Goal: Book appointment/travel/reservation

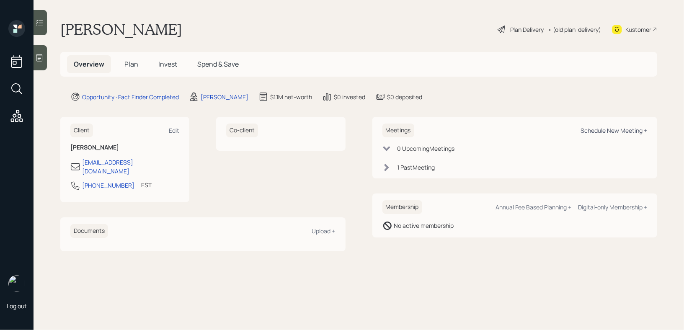
click at [641, 128] on div "Schedule New Meeting +" at bounding box center [613, 130] width 67 height 8
select select "ef6b64e1-8f62-4a74-b865-a7df4b35b836"
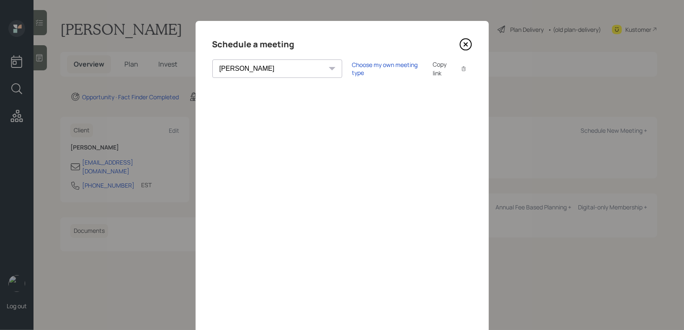
scroll to position [47, 0]
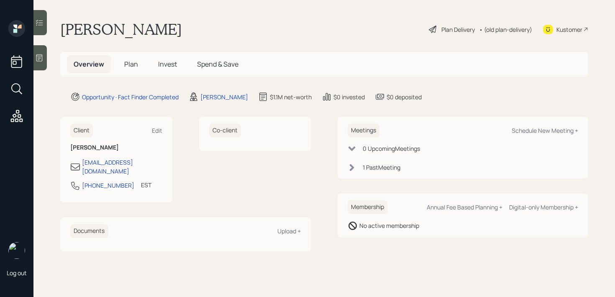
click at [50, 65] on main "Edgar Evans Plan Delivery • (old plan-delivery) Kustomer Overview Plan Invest S…" at bounding box center [324, 148] width 582 height 297
click at [46, 65] on div at bounding box center [39, 57] width 13 height 25
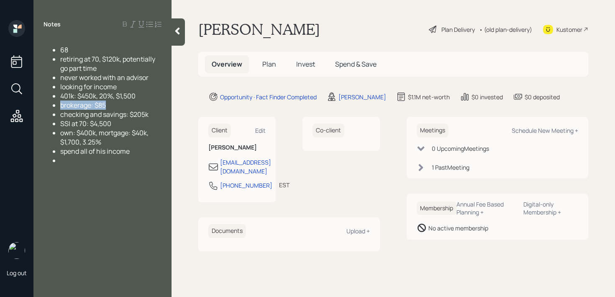
drag, startPoint x: 141, startPoint y: 105, endPoint x: 6, endPoint y: 105, distance: 134.4
click at [7, 105] on div "Log out Notes 68 retiring at 70, $120k, potentially go part time never worked w…" at bounding box center [307, 148] width 615 height 297
click at [79, 108] on span "brokerage: $85" at bounding box center [83, 104] width 46 height 9
click at [134, 112] on span "checking and savings: $205k" at bounding box center [104, 114] width 88 height 9
drag, startPoint x: 154, startPoint y: 112, endPoint x: 37, endPoint y: 112, distance: 116.8
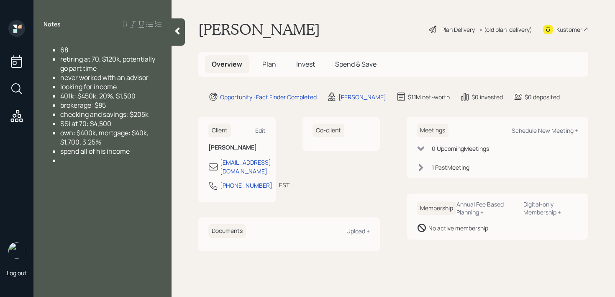
click at [88, 112] on div "checking and savings: $205k" at bounding box center [110, 114] width 101 height 9
click at [118, 115] on span "checking and savings: $205k" at bounding box center [104, 114] width 88 height 9
click at [565, 30] on div "Kustomer" at bounding box center [570, 29] width 26 height 9
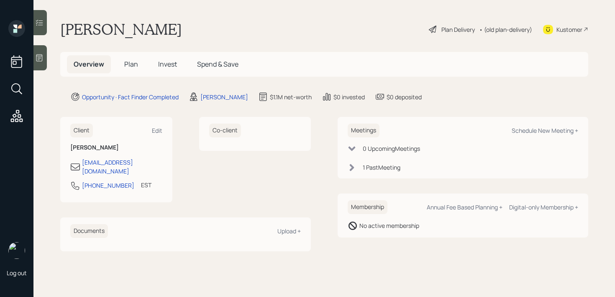
click at [42, 64] on div at bounding box center [39, 57] width 13 height 25
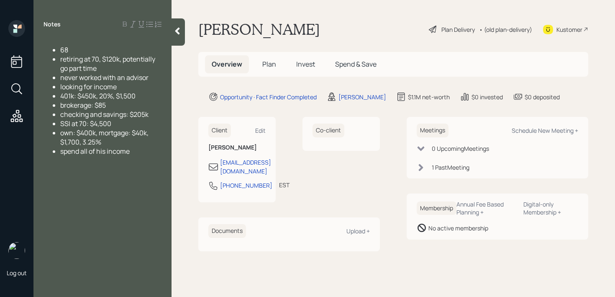
click at [181, 40] on div at bounding box center [178, 31] width 13 height 27
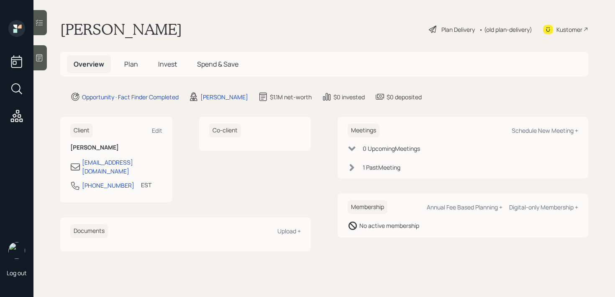
click at [36, 61] on icon at bounding box center [39, 58] width 8 height 8
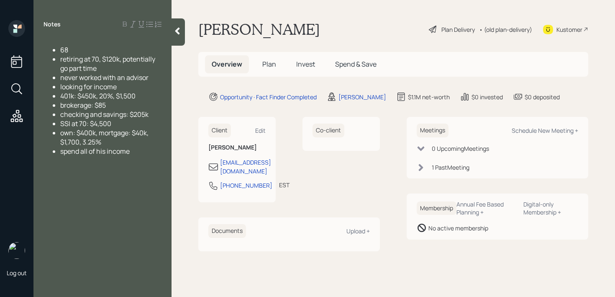
click at [543, 135] on div "Meetings Schedule New Meeting +" at bounding box center [498, 130] width 162 height 14
click at [544, 133] on div "Schedule New Meeting +" at bounding box center [545, 130] width 67 height 8
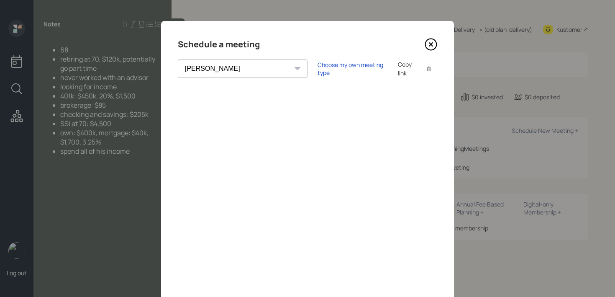
click at [240, 72] on select "Theresa Spinello Matthew Burke Aleksandra Szegda Eitan Bar-David Ian Yamey Trev…" at bounding box center [243, 68] width 130 height 18
select select "8b79112e-3cfb-44f9-89e7-15267fe946c1"
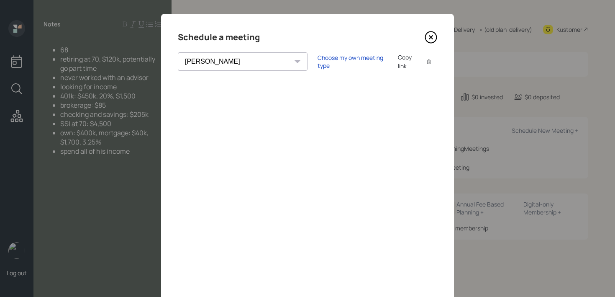
scroll to position [8, 0]
click at [437, 37] on icon at bounding box center [431, 36] width 13 height 13
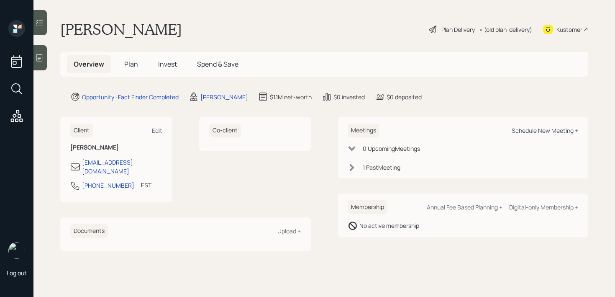
click at [543, 132] on div "Schedule New Meeting +" at bounding box center [545, 130] width 67 height 8
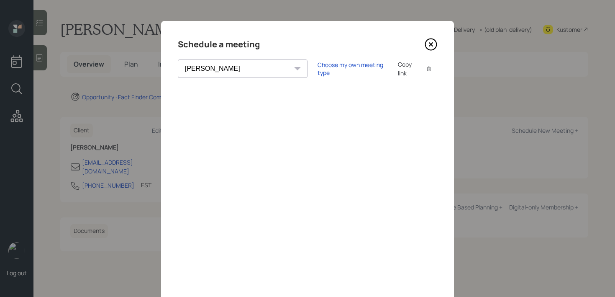
click at [216, 73] on select "[PERSON_NAME] [PERSON_NAME] [PERSON_NAME] [PERSON_NAME] [PERSON_NAME] [PERSON_N…" at bounding box center [243, 68] width 130 height 18
click at [221, 73] on select "[PERSON_NAME] [PERSON_NAME] [PERSON_NAME] [PERSON_NAME] [PERSON_NAME] [PERSON_N…" at bounding box center [243, 68] width 130 height 18
select select "8b79112e-3cfb-44f9-89e7-15267fe946c1"
click at [318, 71] on div "Choose my own meeting type" at bounding box center [353, 69] width 70 height 16
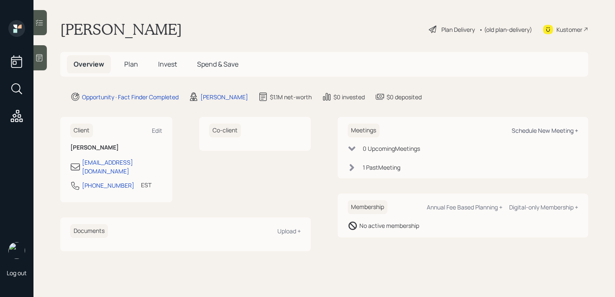
click at [553, 132] on div "Schedule New Meeting +" at bounding box center [545, 130] width 67 height 8
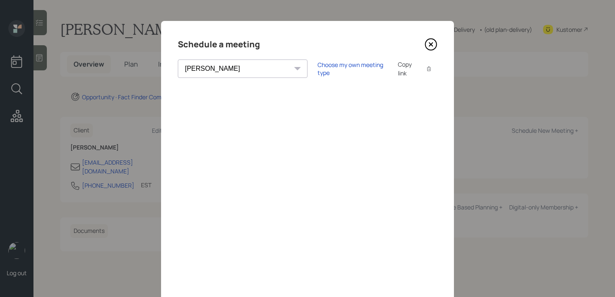
click at [226, 73] on select "[PERSON_NAME] [PERSON_NAME] [PERSON_NAME] [PERSON_NAME] [PERSON_NAME] [PERSON_N…" at bounding box center [243, 68] width 130 height 18
select select "8b79112e-3cfb-44f9-89e7-15267fe946c1"
click at [398, 70] on div "Copy link" at bounding box center [407, 69] width 19 height 18
click at [430, 44] on icon at bounding box center [431, 44] width 13 height 13
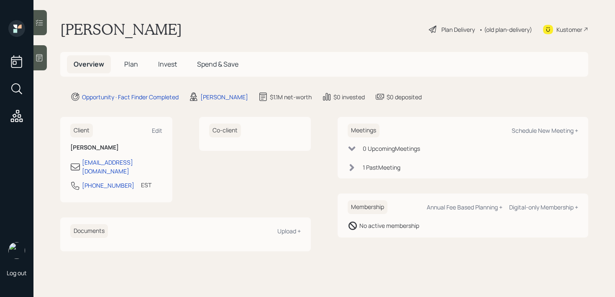
click at [543, 126] on div "Meetings Schedule New Meeting +" at bounding box center [463, 130] width 231 height 14
click at [543, 128] on div "Schedule New Meeting +" at bounding box center [545, 130] width 67 height 8
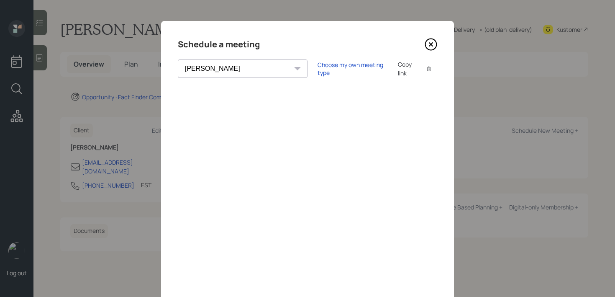
click at [232, 76] on select "[PERSON_NAME] [PERSON_NAME] [PERSON_NAME] [PERSON_NAME] [PERSON_NAME] [PERSON_N…" at bounding box center [243, 68] width 130 height 18
select select "8b79112e-3cfb-44f9-89e7-15267fe946c1"
click at [431, 42] on icon at bounding box center [431, 44] width 13 height 13
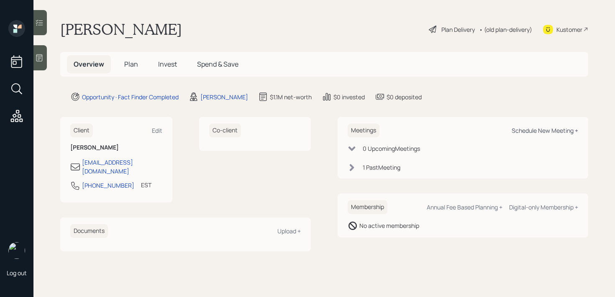
click at [568, 131] on div "Schedule New Meeting +" at bounding box center [545, 130] width 67 height 8
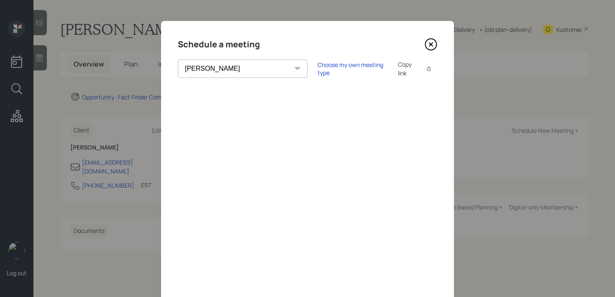
click at [222, 65] on select "[PERSON_NAME] [PERSON_NAME] [PERSON_NAME] [PERSON_NAME] [PERSON_NAME] [PERSON_N…" at bounding box center [243, 68] width 130 height 18
select select "8b79112e-3cfb-44f9-89e7-15267fe946c1"
click at [229, 57] on div "Schedule a meeting [PERSON_NAME] [PERSON_NAME] [PERSON_NAME] [PERSON_NAME] [PER…" at bounding box center [307, 188] width 293 height 335
click at [227, 64] on select "[PERSON_NAME] [PERSON_NAME] [PERSON_NAME] [PERSON_NAME] [PERSON_NAME] [PERSON_N…" at bounding box center [243, 68] width 130 height 18
click at [435, 49] on icon at bounding box center [431, 44] width 11 height 11
